Goal: Information Seeking & Learning: Find specific fact

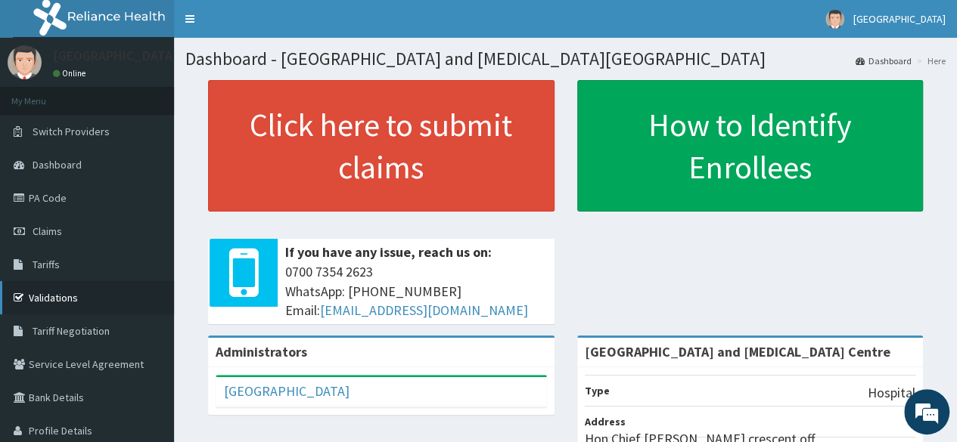
click at [44, 294] on link "Validations" at bounding box center [87, 297] width 174 height 33
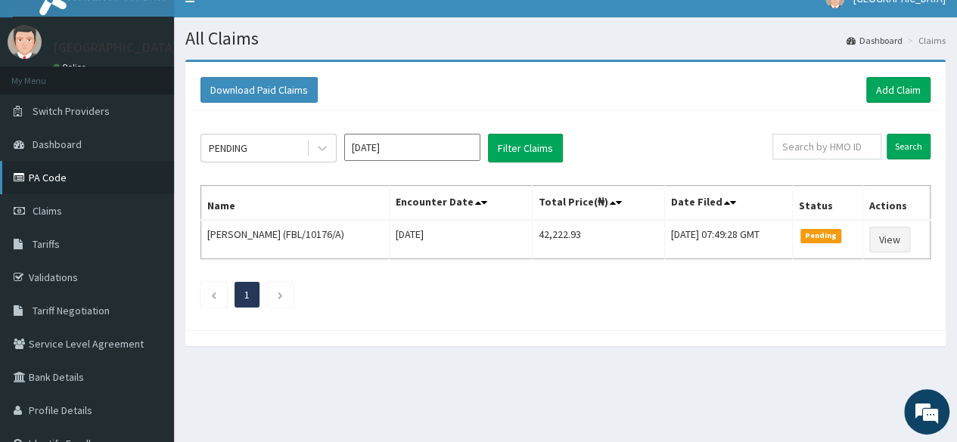
scroll to position [18, 0]
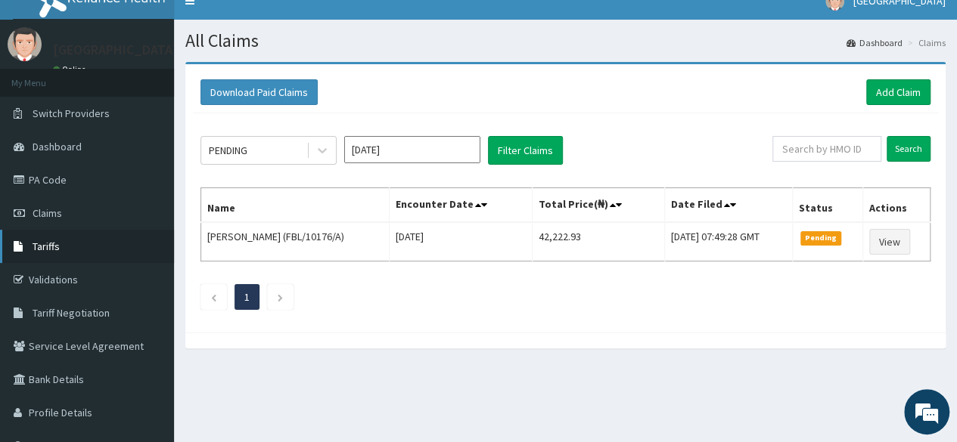
click at [56, 242] on span "Tariffs" at bounding box center [46, 247] width 27 height 14
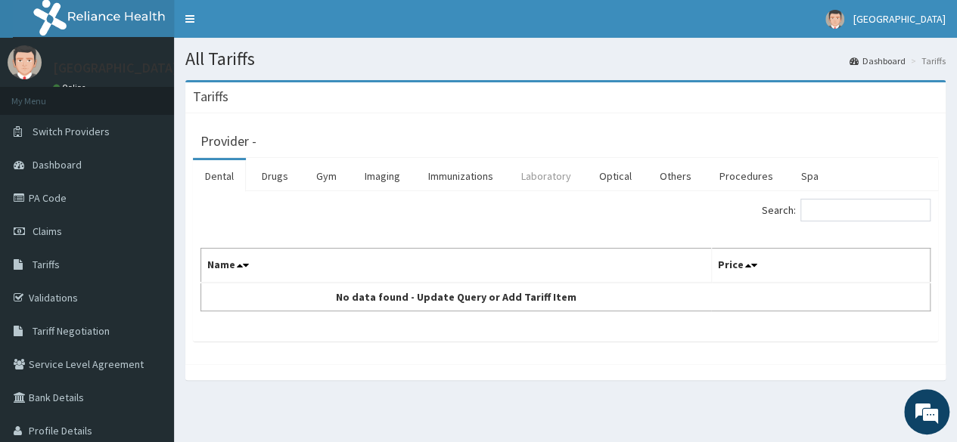
click at [529, 175] on link "Laboratory" at bounding box center [546, 176] width 74 height 32
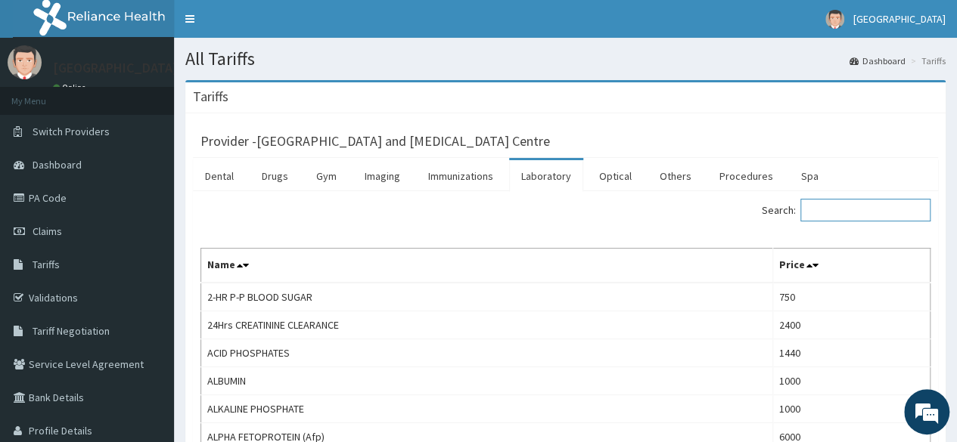
click at [828, 212] on input "Search:" at bounding box center [865, 210] width 130 height 23
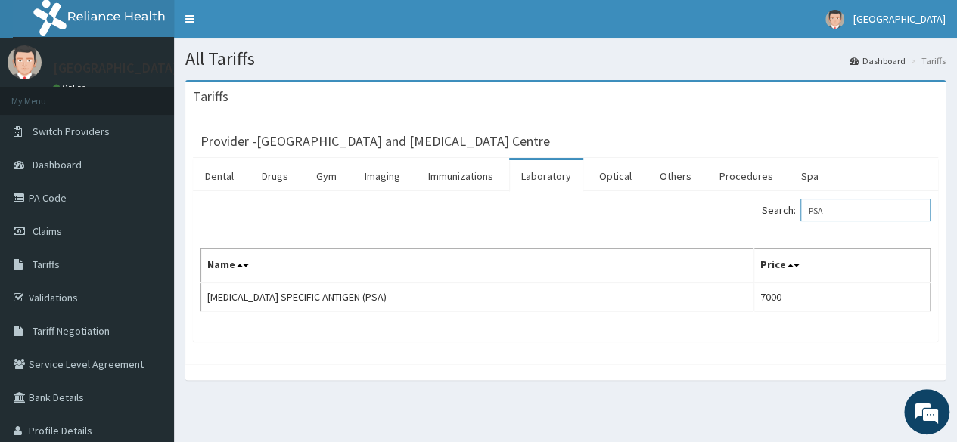
type input "PSA"
click at [312, 200] on div "Search: PSA" at bounding box center [565, 212] width 752 height 26
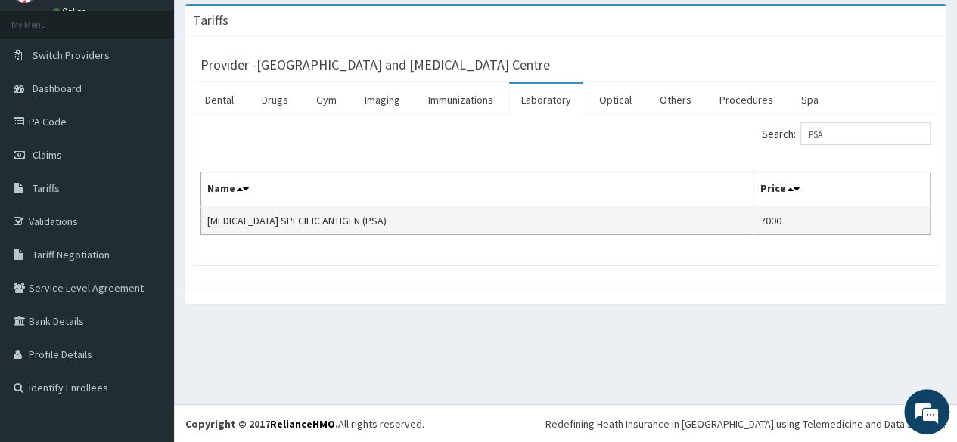
click at [484, 225] on td "PROSTATE SPECIFIC ANTIGEN (PSA)" at bounding box center [477, 220] width 553 height 29
